Goal: Browse casually

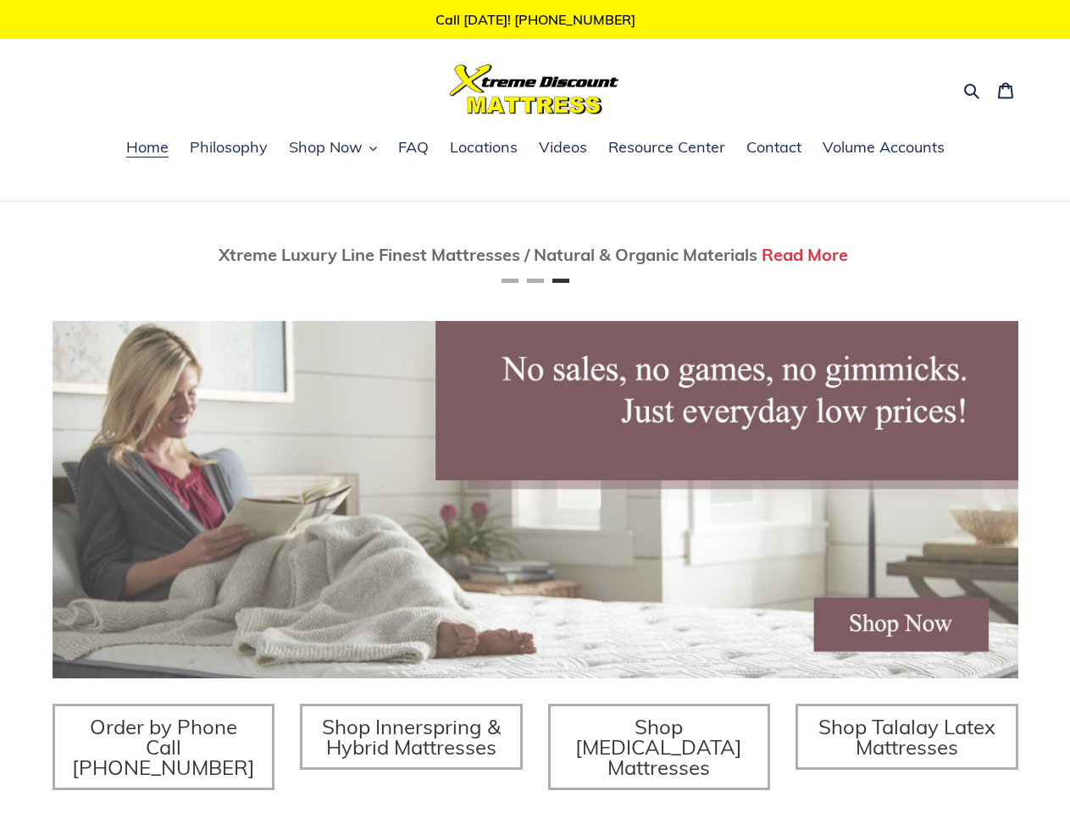
scroll to position [0, 1931]
click at [972, 89] on icon "button" at bounding box center [971, 90] width 17 height 17
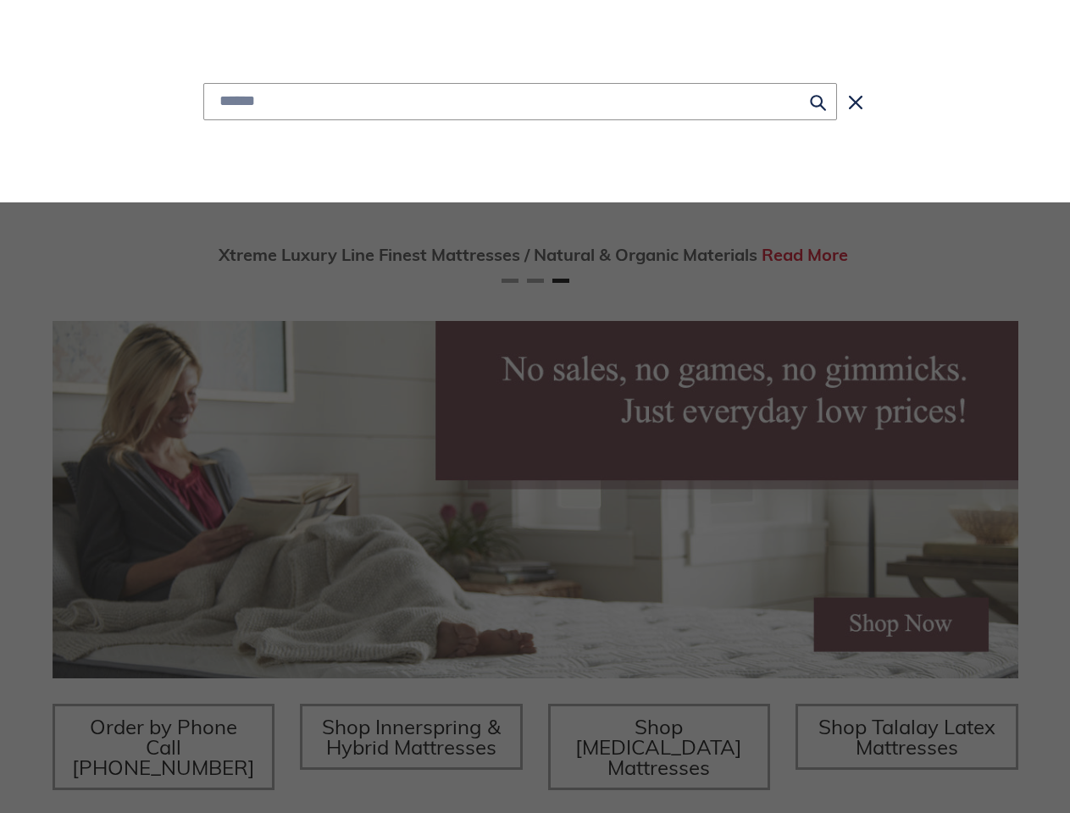
click at [333, 149] on div "Submit Close search" at bounding box center [535, 101] width 977 height 202
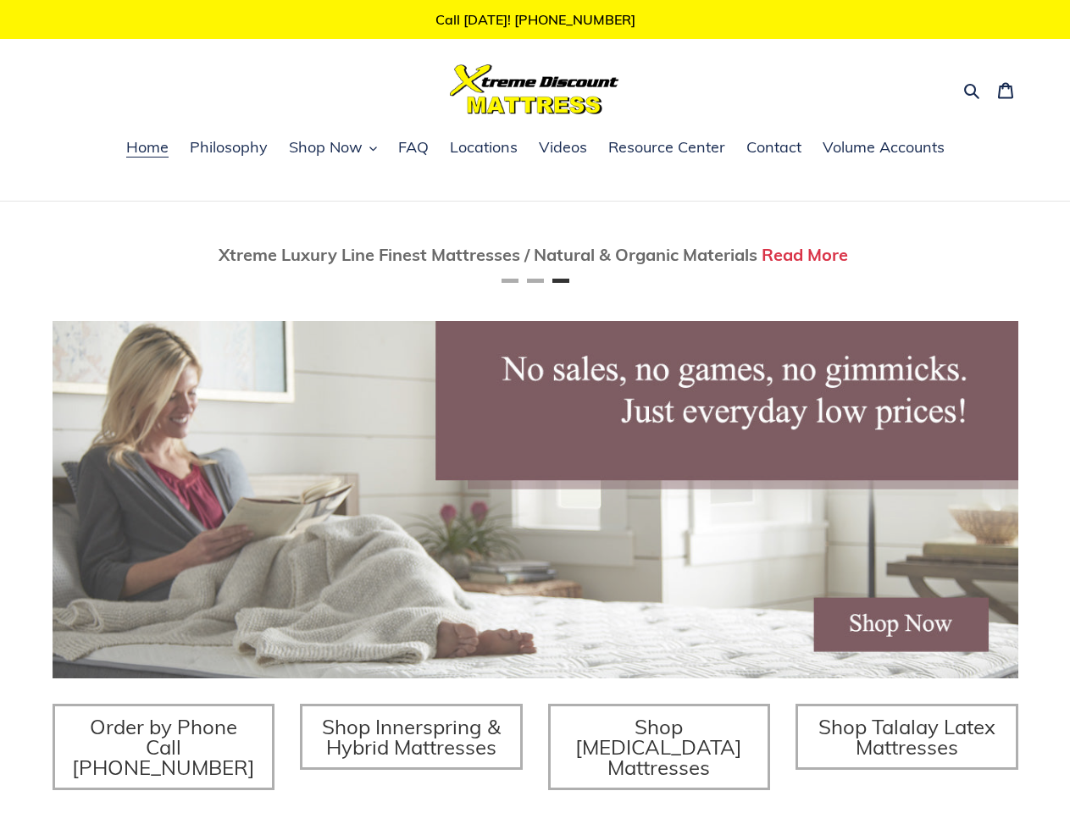
click at [0, 256] on div "Twin Mattress (Coil Spring Unit) Only $69! Shop Now Fully Adjustable Queen Base…" at bounding box center [535, 583] width 1070 height 762
click at [26, 256] on div "Twin Mattress (Coil Spring Unit) Only $69! Shop Now Fully Adjustable Queen Base…" at bounding box center [535, 583] width 1070 height 762
click at [32, 256] on div "Twin Mattress (Coil Spring Unit) Only $69! Shop Now Fully Adjustable Queen Base…" at bounding box center [535, 583] width 1070 height 762
click at [535, 256] on span "Xtreme Luxury Line Finest Mattresses / Natural & Organic Materials" at bounding box center [488, 254] width 539 height 21
click at [103, 256] on button "Previous" at bounding box center [103, 255] width 34 height 34
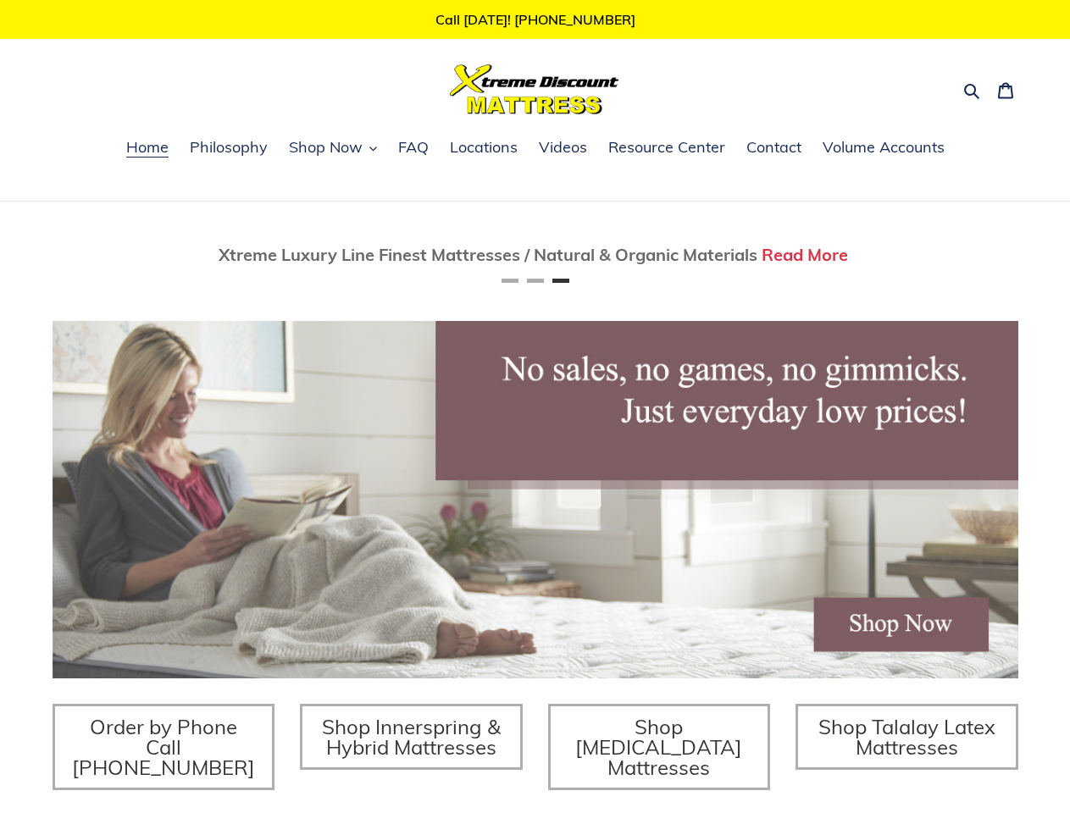
click at [967, 256] on button "Next" at bounding box center [967, 255] width 34 height 34
